Goal: Task Accomplishment & Management: Use online tool/utility

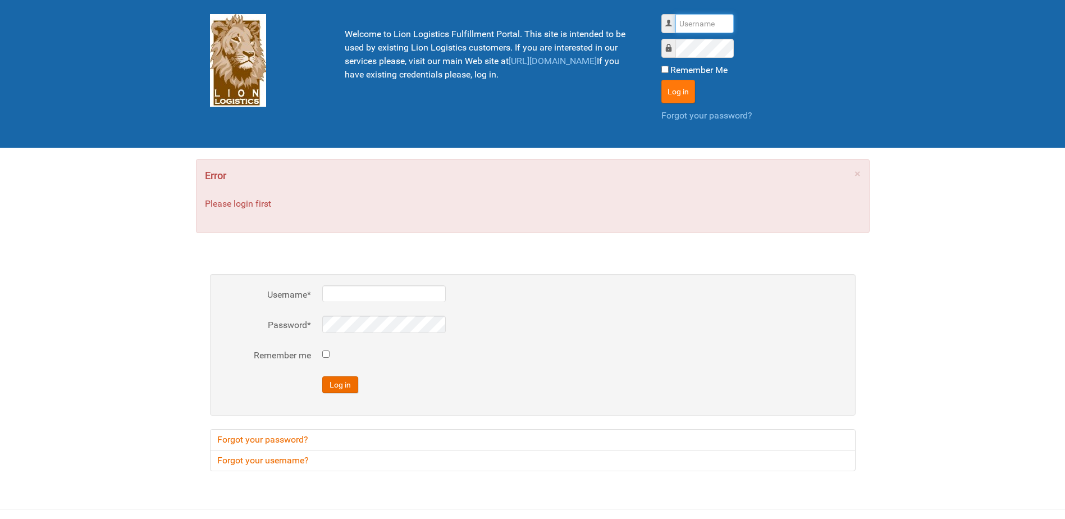
type input "Lion"
click at [689, 80] on button "Log in" at bounding box center [679, 92] width 34 height 24
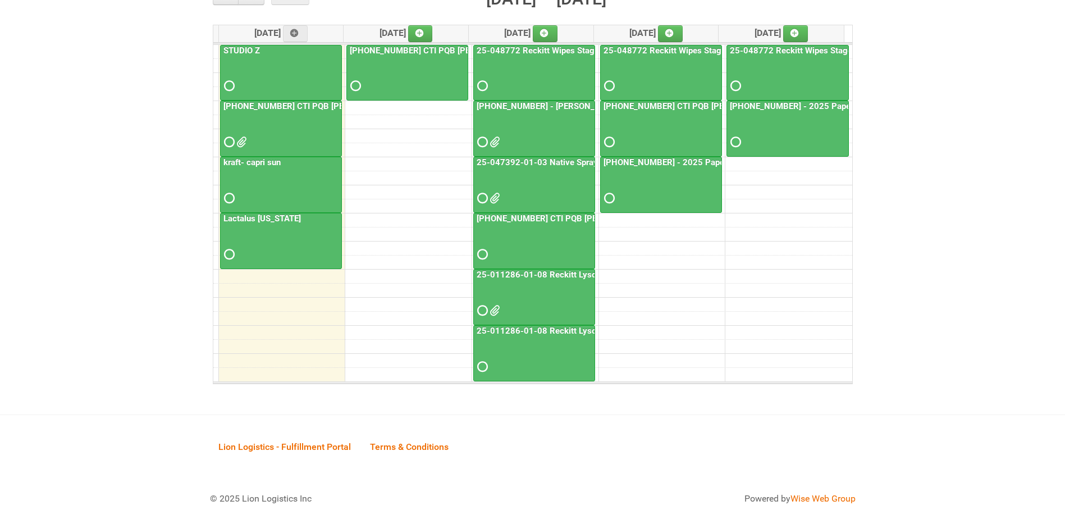
scroll to position [166, 0]
click at [523, 273] on link "25-011286-01-08 Reckitt Lysol Laundry Scented" at bounding box center [570, 274] width 191 height 10
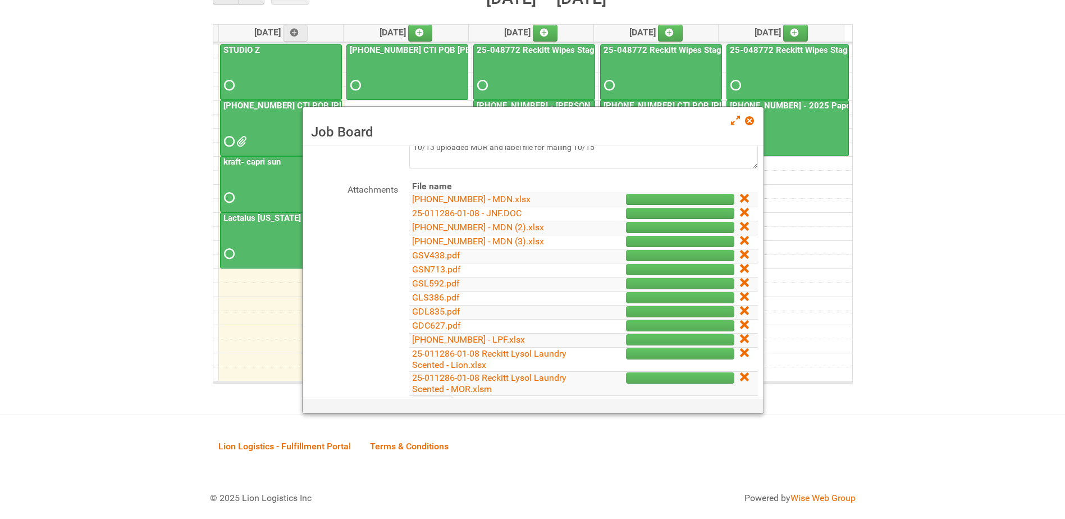
scroll to position [281, 0]
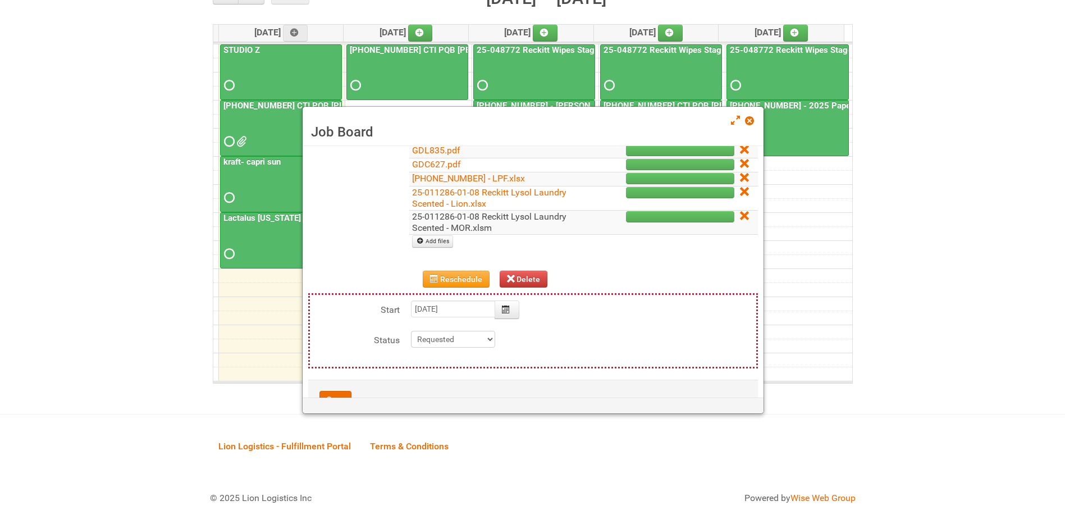
click at [467, 217] on link "25-011286-01-08 Reckitt Lysol Laundry Scented - MOR.xlsm" at bounding box center [489, 222] width 154 height 22
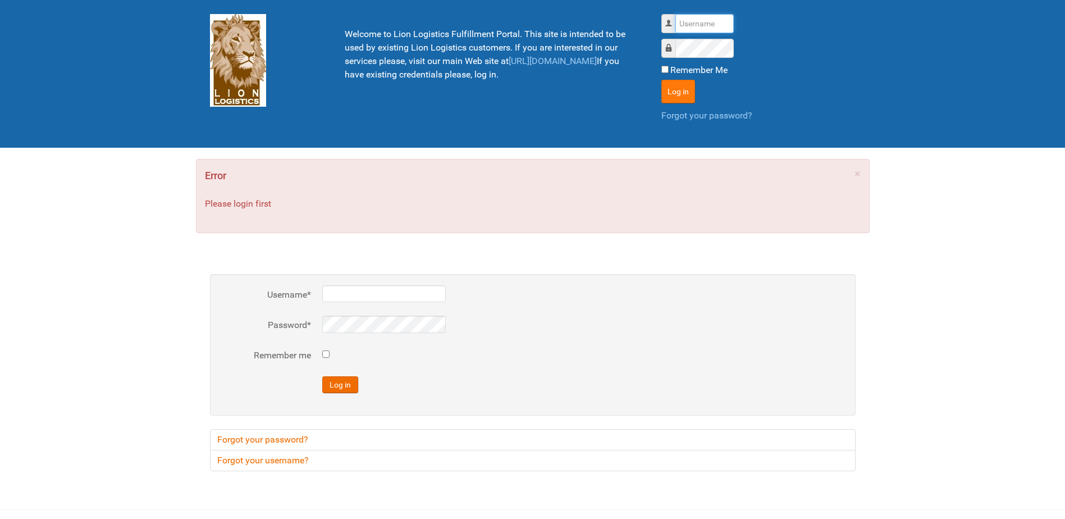
type input "Lion"
click at [690, 99] on button "Log in" at bounding box center [679, 92] width 34 height 24
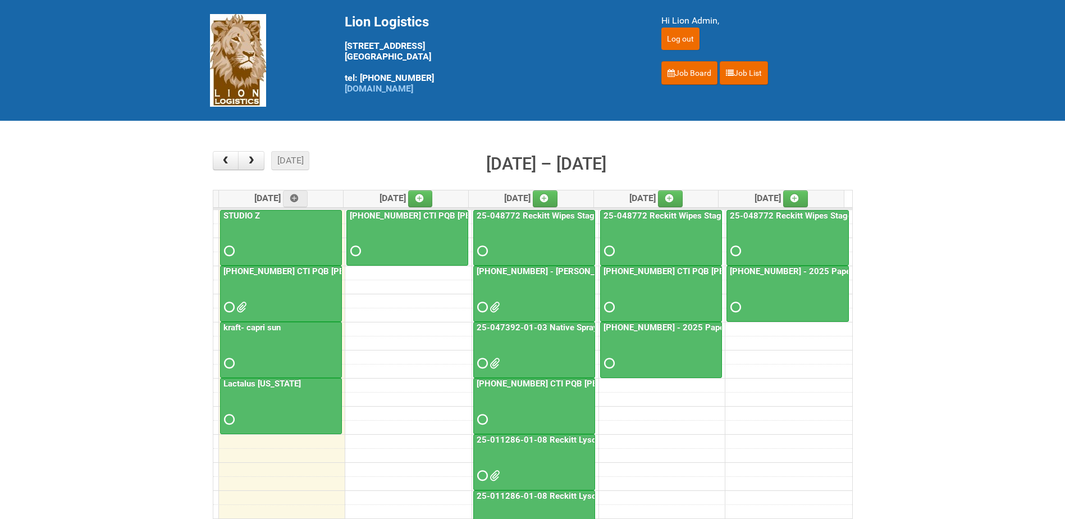
click at [522, 270] on link "25-061653-01 - Kiehl's UFC CUT US" at bounding box center [574, 271] width 198 height 10
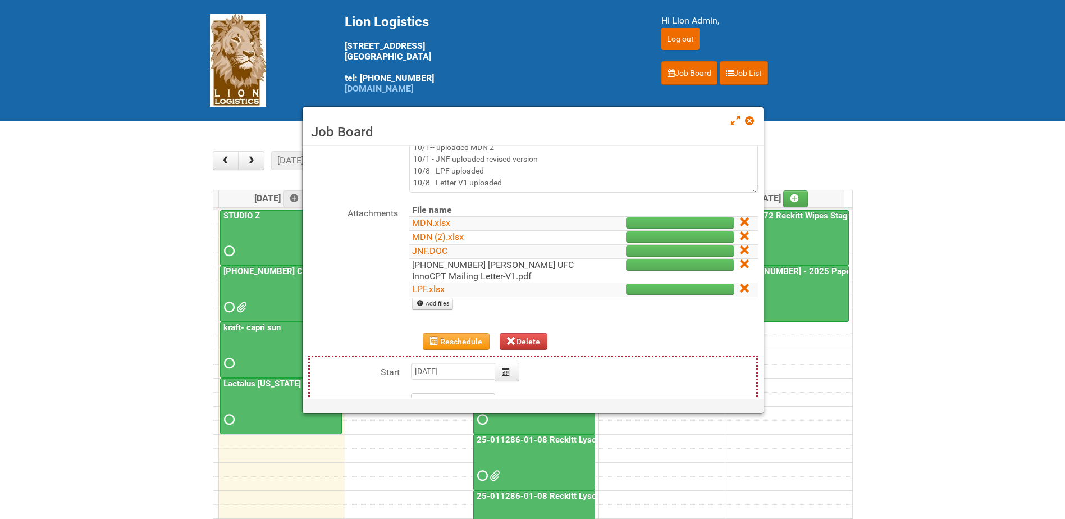
scroll to position [112, 0]
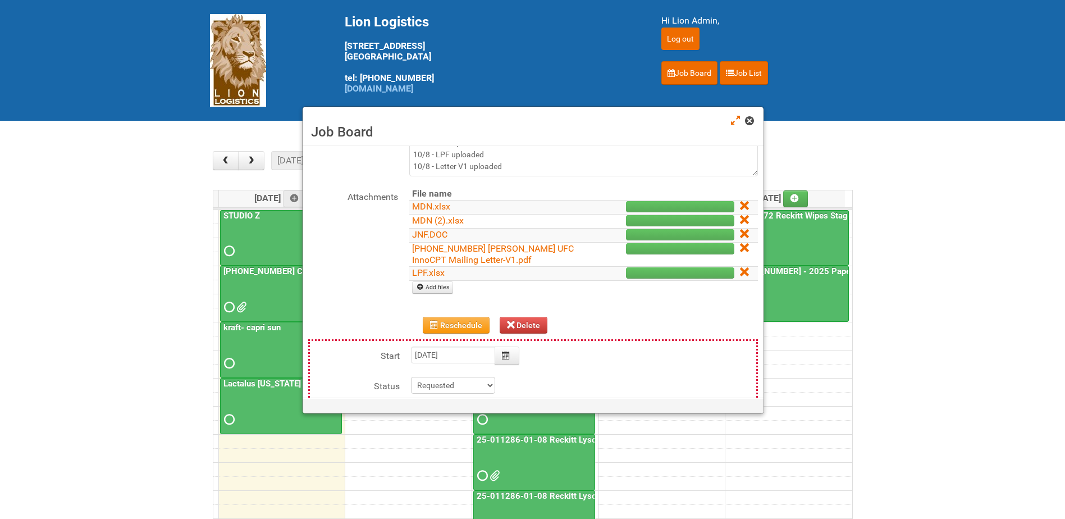
click at [751, 123] on span at bounding box center [749, 121] width 8 height 8
